Goal: Information Seeking & Learning: Check status

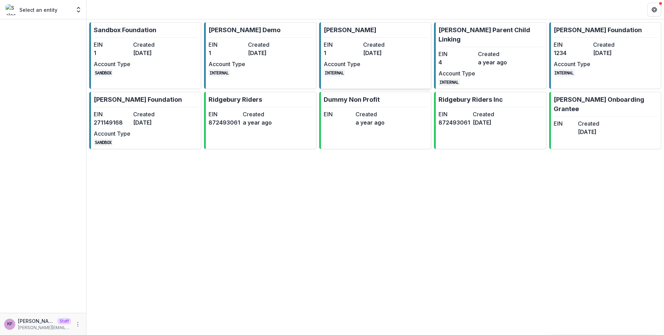
click at [371, 44] on dt "Created" at bounding box center [381, 44] width 37 height 8
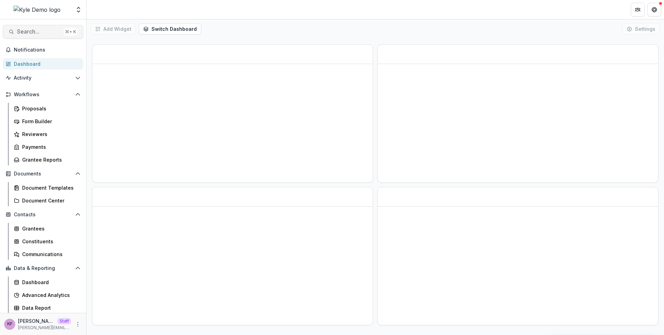
click at [42, 29] on span "Search..." at bounding box center [39, 31] width 44 height 7
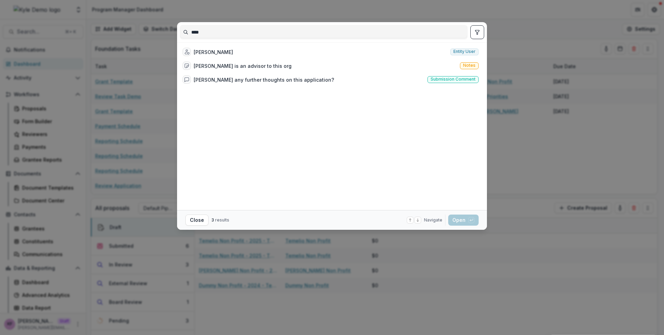
type input "****"
click at [474, 34] on button "toggle filters" at bounding box center [477, 32] width 14 height 14
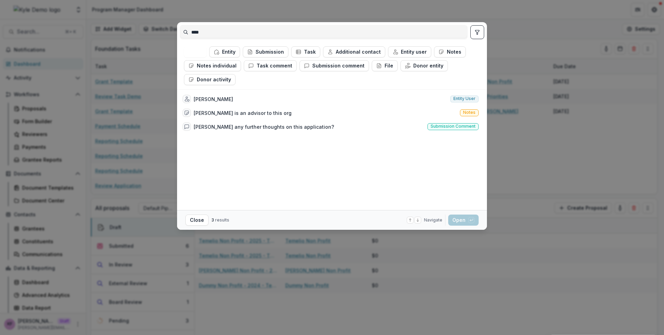
click at [327, 134] on div "Maya Angelou Entity user Maya is an advisor to this org Notes Maya Kuppermann a…" at bounding box center [331, 149] width 302 height 115
click at [228, 54] on button "Entity" at bounding box center [224, 51] width 31 height 11
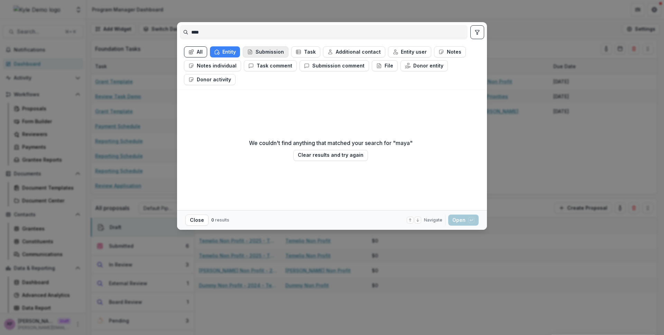
click at [270, 52] on button "Submission" at bounding box center [266, 51] width 46 height 11
click at [300, 46] on button "Task" at bounding box center [305, 51] width 29 height 11
click at [261, 61] on button "Task comment" at bounding box center [270, 65] width 53 height 11
click at [233, 65] on button "Notes individual" at bounding box center [212, 65] width 57 height 11
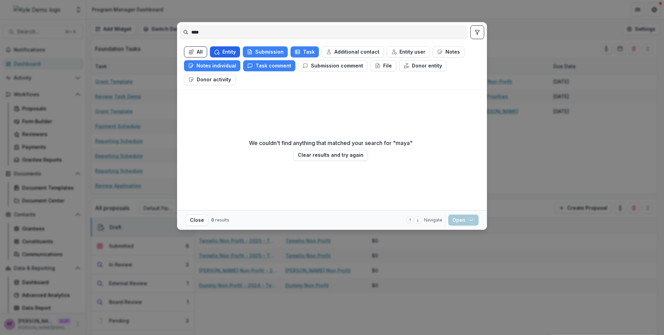
click at [232, 54] on button "Entity" at bounding box center [225, 51] width 30 height 11
click at [232, 65] on button "Notes individual" at bounding box center [212, 65] width 56 height 11
click at [256, 65] on button "Task comment" at bounding box center [270, 65] width 52 height 11
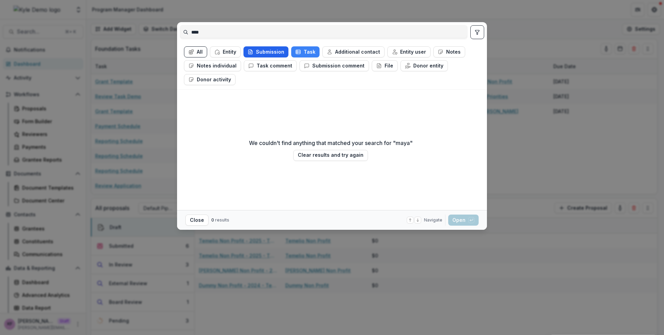
click at [257, 52] on button "Submission" at bounding box center [266, 51] width 45 height 11
click at [310, 53] on button "Task" at bounding box center [306, 51] width 28 height 11
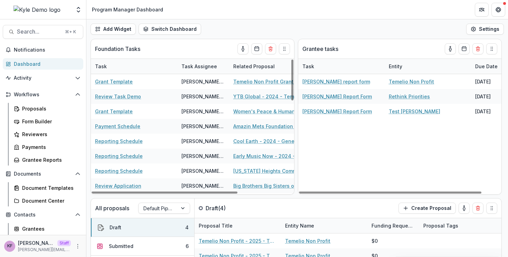
click at [27, 221] on div "Contacts Grantees Constituents Communications" at bounding box center [43, 234] width 86 height 51
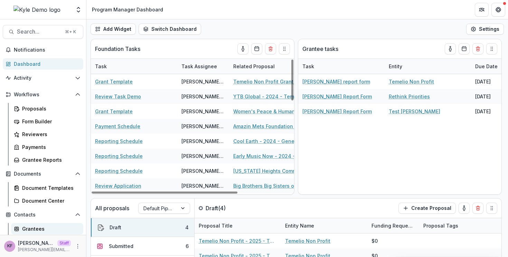
click at [27, 226] on div "Grantees" at bounding box center [50, 228] width 56 height 7
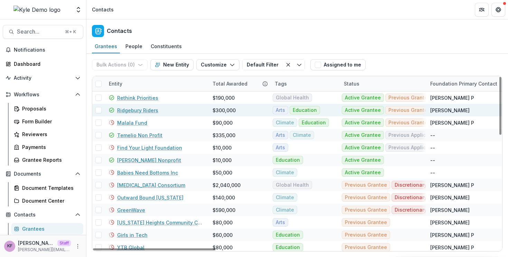
click at [139, 108] on link "Ridgebury Riders" at bounding box center [137, 110] width 41 height 7
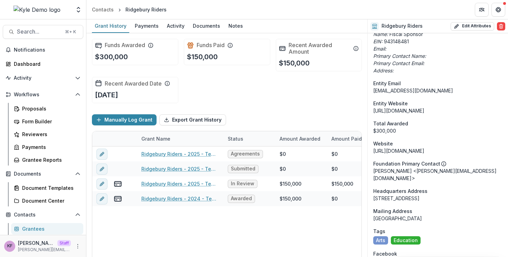
scroll to position [538, 0]
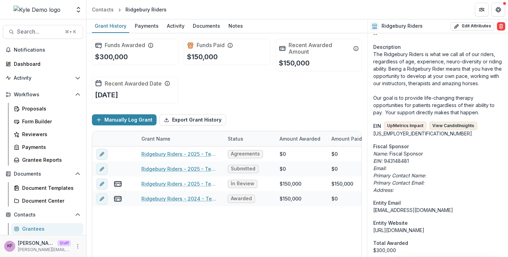
click at [453, 121] on button "View Candid Insights" at bounding box center [454, 125] width 48 height 8
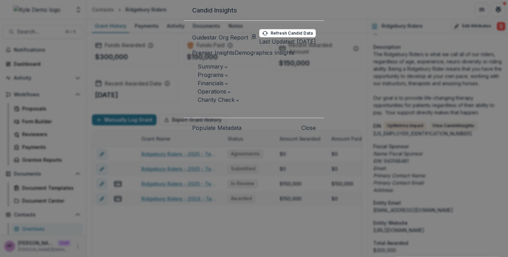
click at [199, 103] on span "Charity Check" at bounding box center [216, 99] width 37 height 7
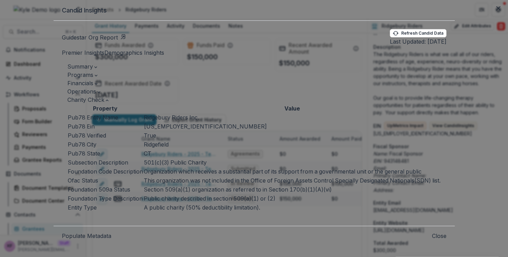
scroll to position [4, 0]
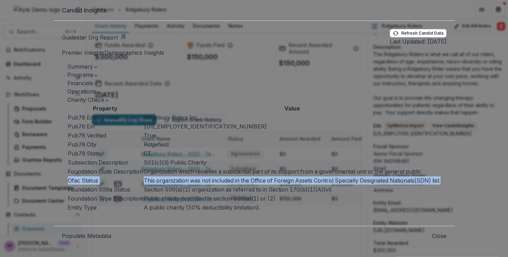
drag, startPoint x: 74, startPoint y: 213, endPoint x: 429, endPoint y: 211, distance: 354.9
click at [429, 185] on tr "Ofac Status This organization was not included in the Office of Foreign Assets …" at bounding box center [254, 180] width 374 height 9
